Goal: Information Seeking & Learning: Learn about a topic

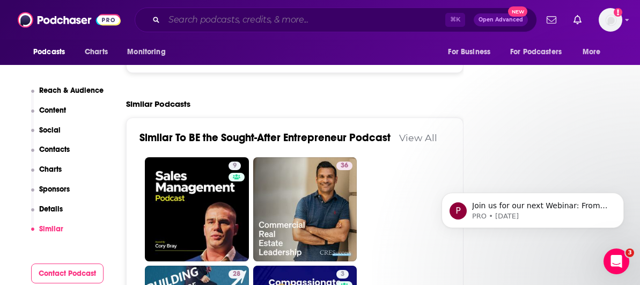
click at [224, 27] on input "Search podcasts, credits, & more..." at bounding box center [304, 19] width 281 height 17
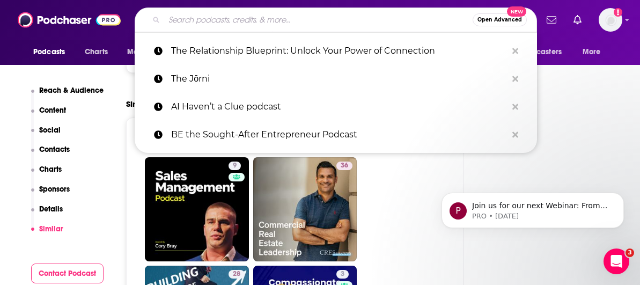
paste input "Anxiety Simplified Podcast"
type input "Anxiety Simplified Podcast"
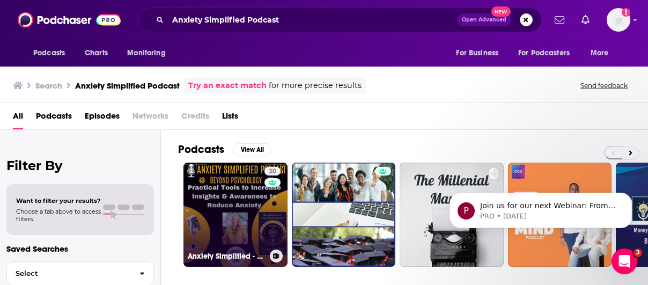
click at [214, 200] on link "20 Anxiety Simplified - Beyond Traditional Psychology" at bounding box center [235, 214] width 104 height 104
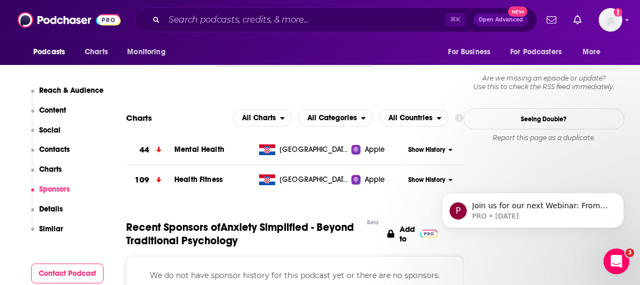
scroll to position [1109, 0]
click at [438, 145] on span "Show History" at bounding box center [426, 149] width 37 height 9
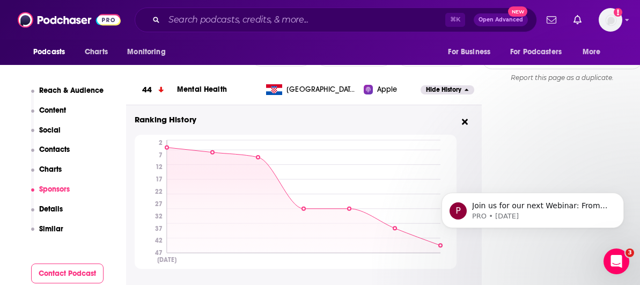
scroll to position [1119, 0]
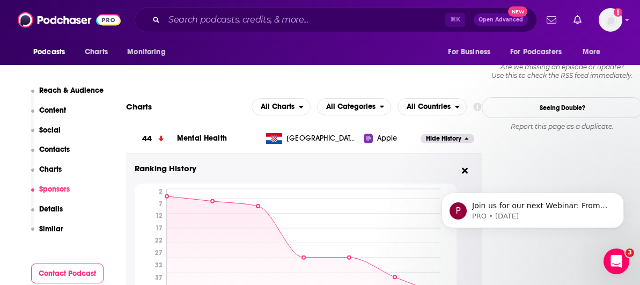
click at [454, 134] on span "Hide History" at bounding box center [443, 138] width 35 height 9
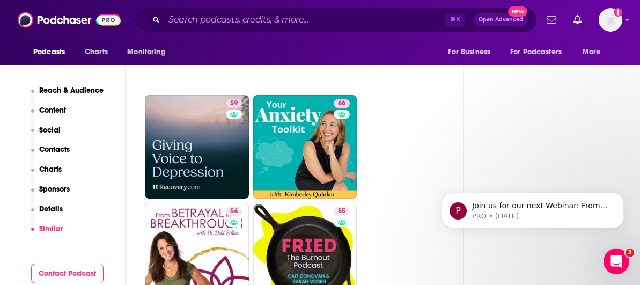
scroll to position [1942, 0]
